Goal: Understand process/instructions: Learn how to perform a task or action

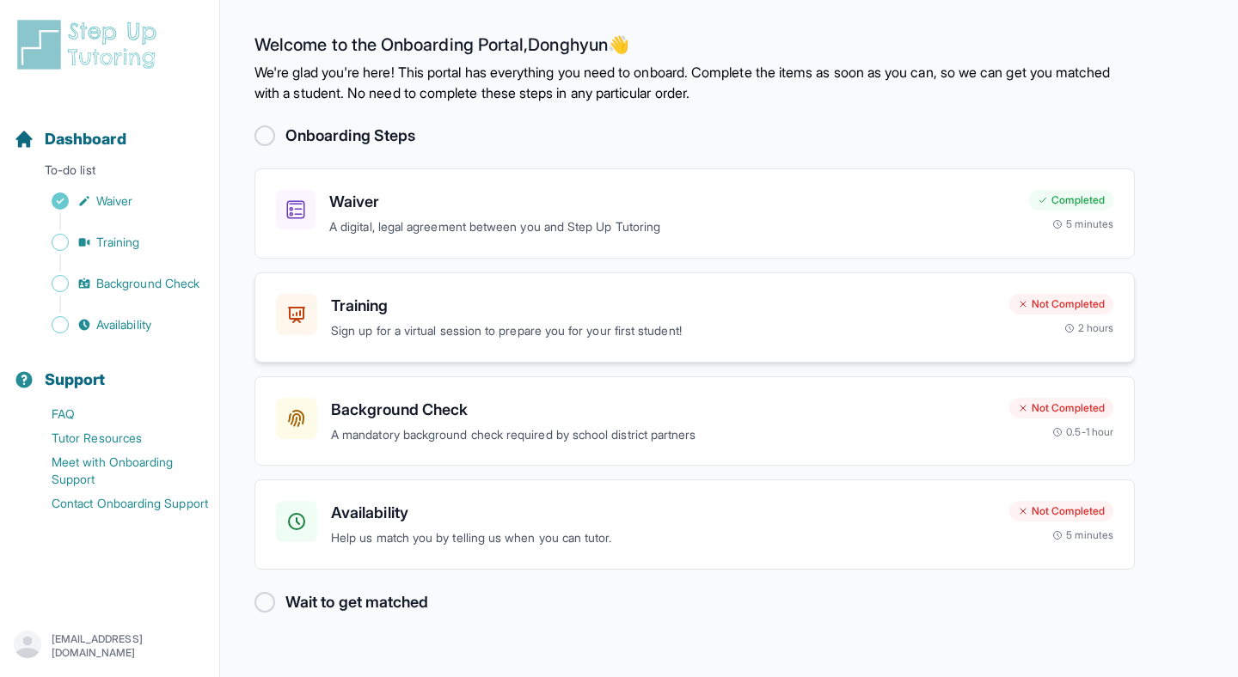
click at [523, 315] on h3 "Training" at bounding box center [663, 306] width 664 height 24
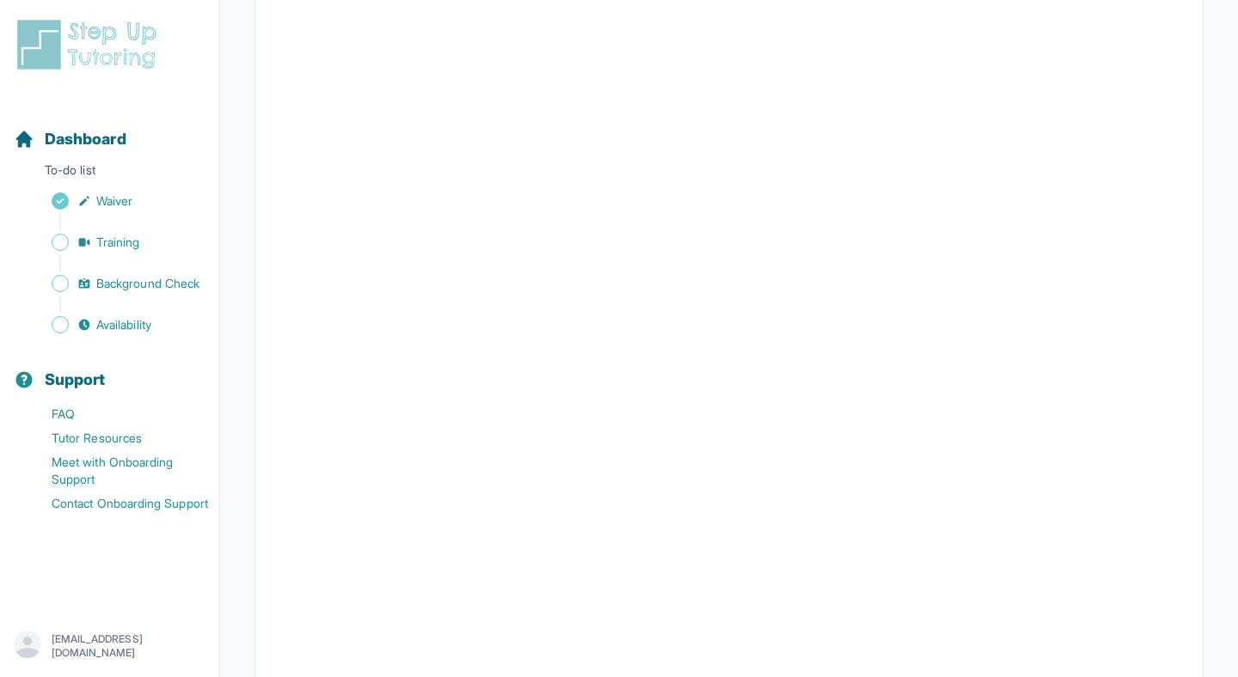
scroll to position [345, 0]
click at [90, 135] on span "Dashboard" at bounding box center [86, 139] width 82 height 24
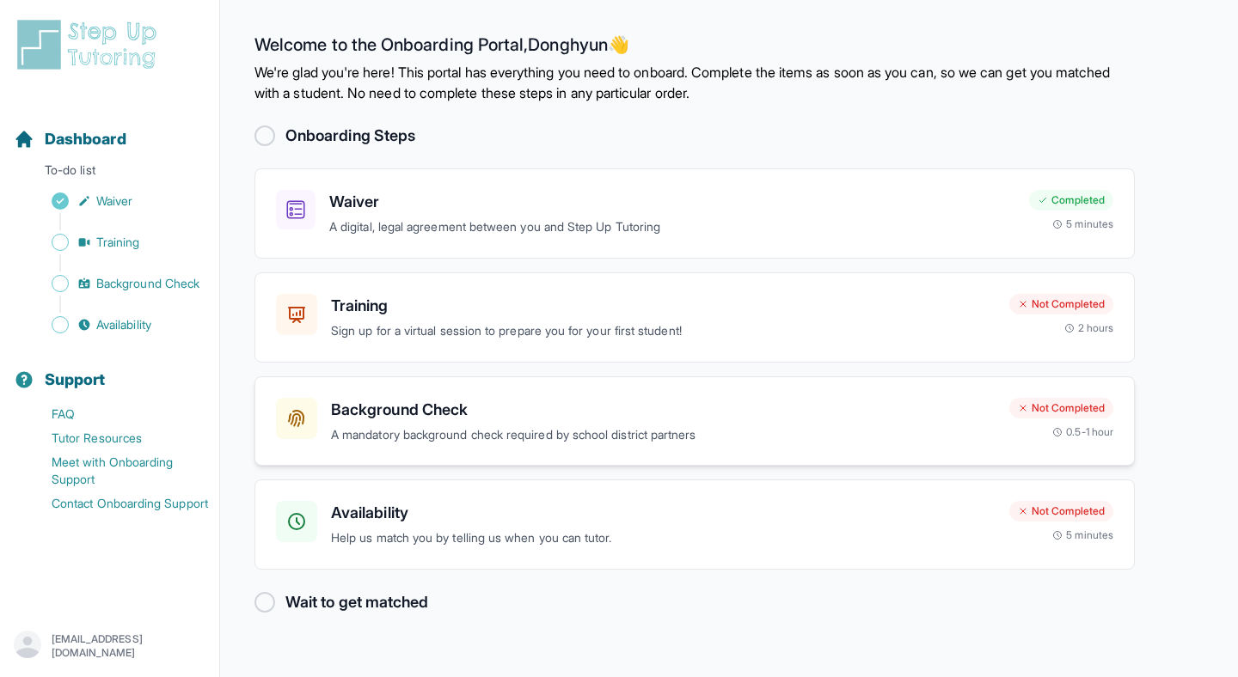
click at [477, 418] on h3 "Background Check" at bounding box center [663, 410] width 664 height 24
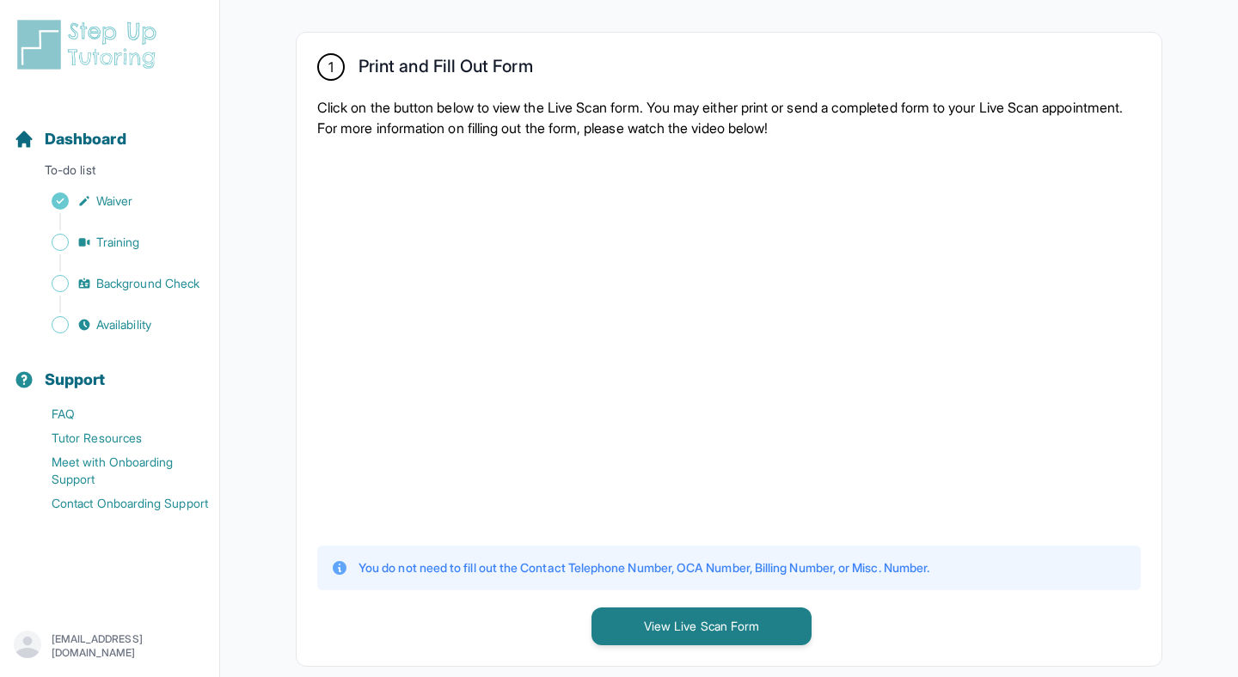
scroll to position [314, 0]
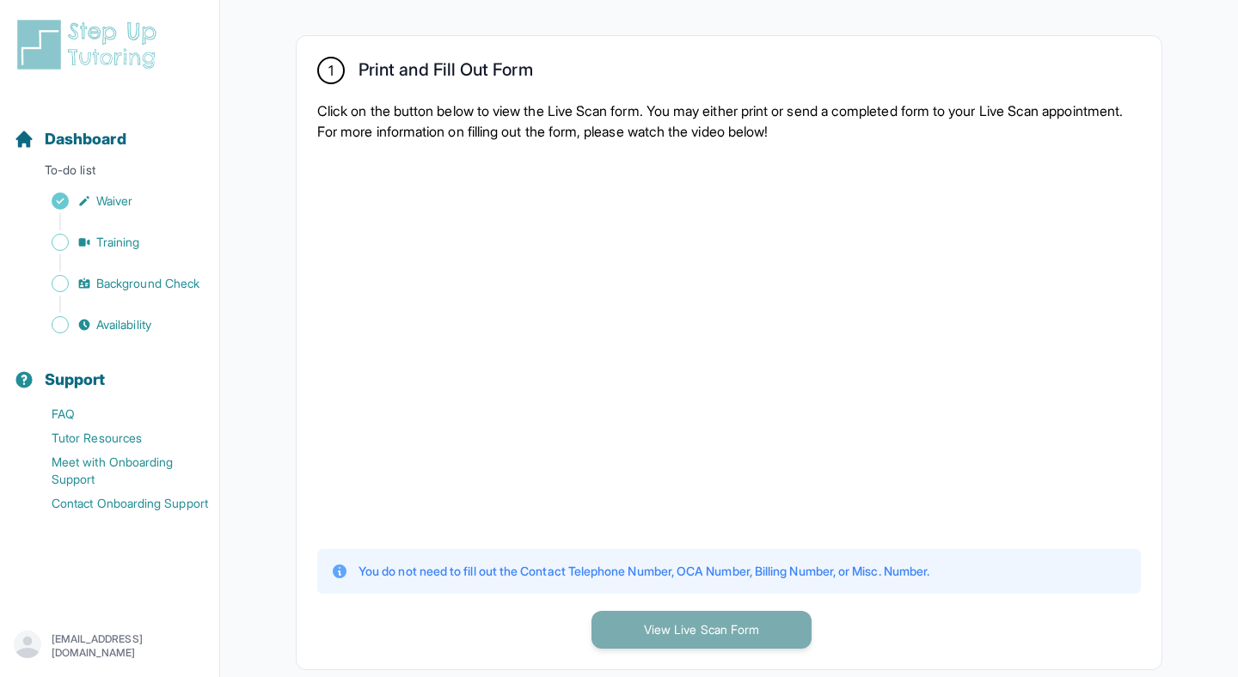
click at [657, 628] on button "View Live Scan Form" at bounding box center [701, 630] width 220 height 38
click at [685, 628] on button "View Live Scan Form" at bounding box center [701, 630] width 220 height 38
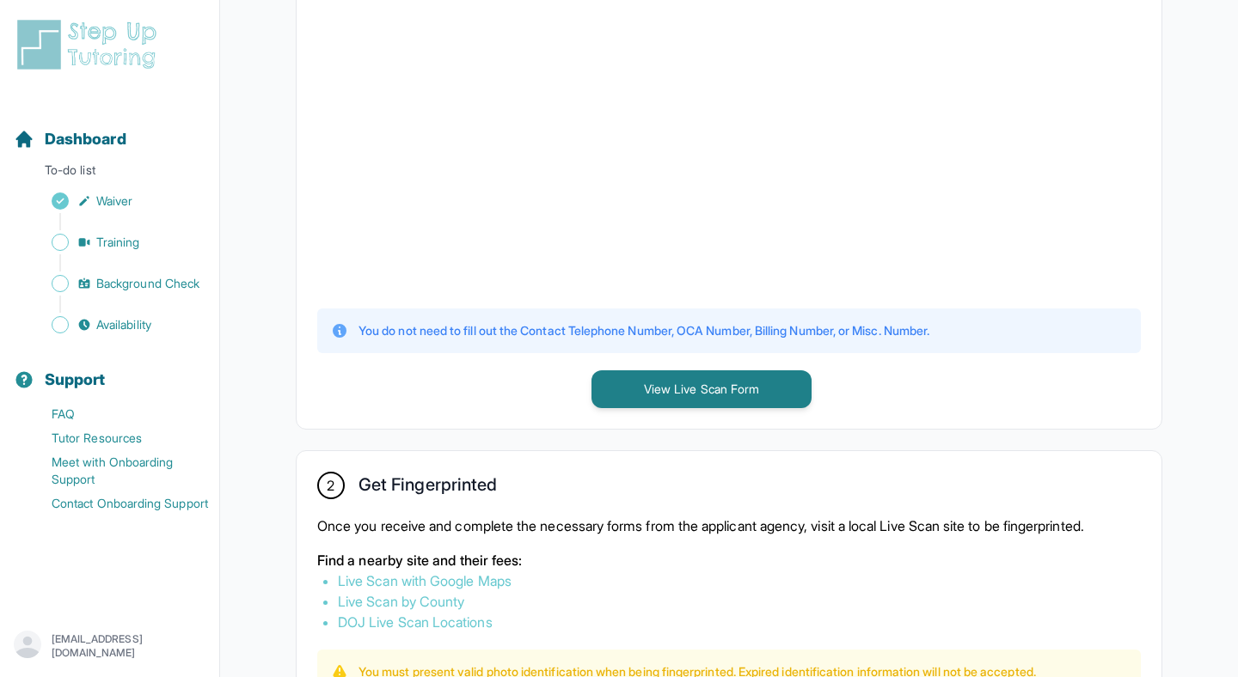
scroll to position [552, 0]
